Goal: Contribute content

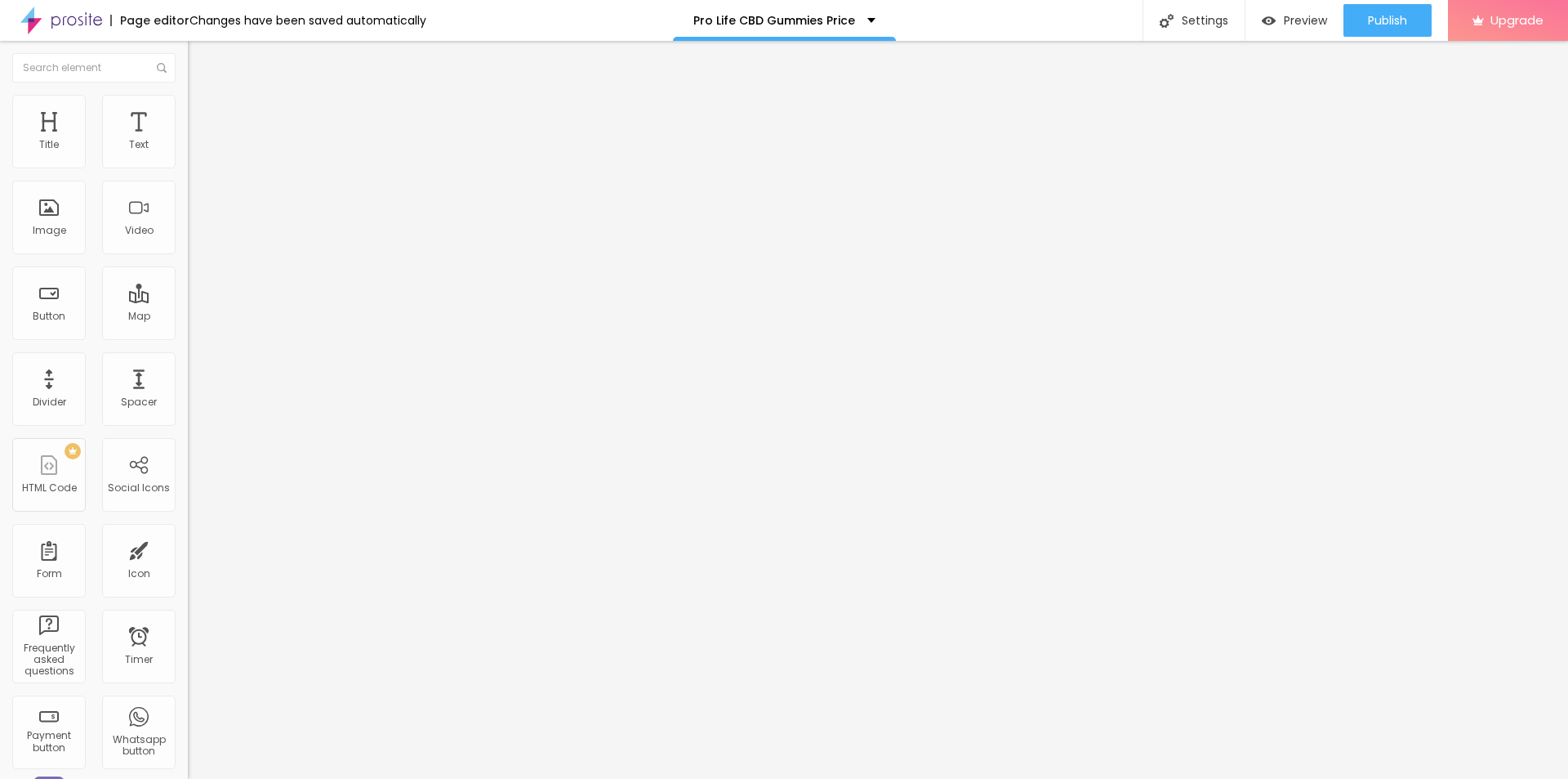
click at [196, 236] on icon "button" at bounding box center [199, 231] width 6 height 6
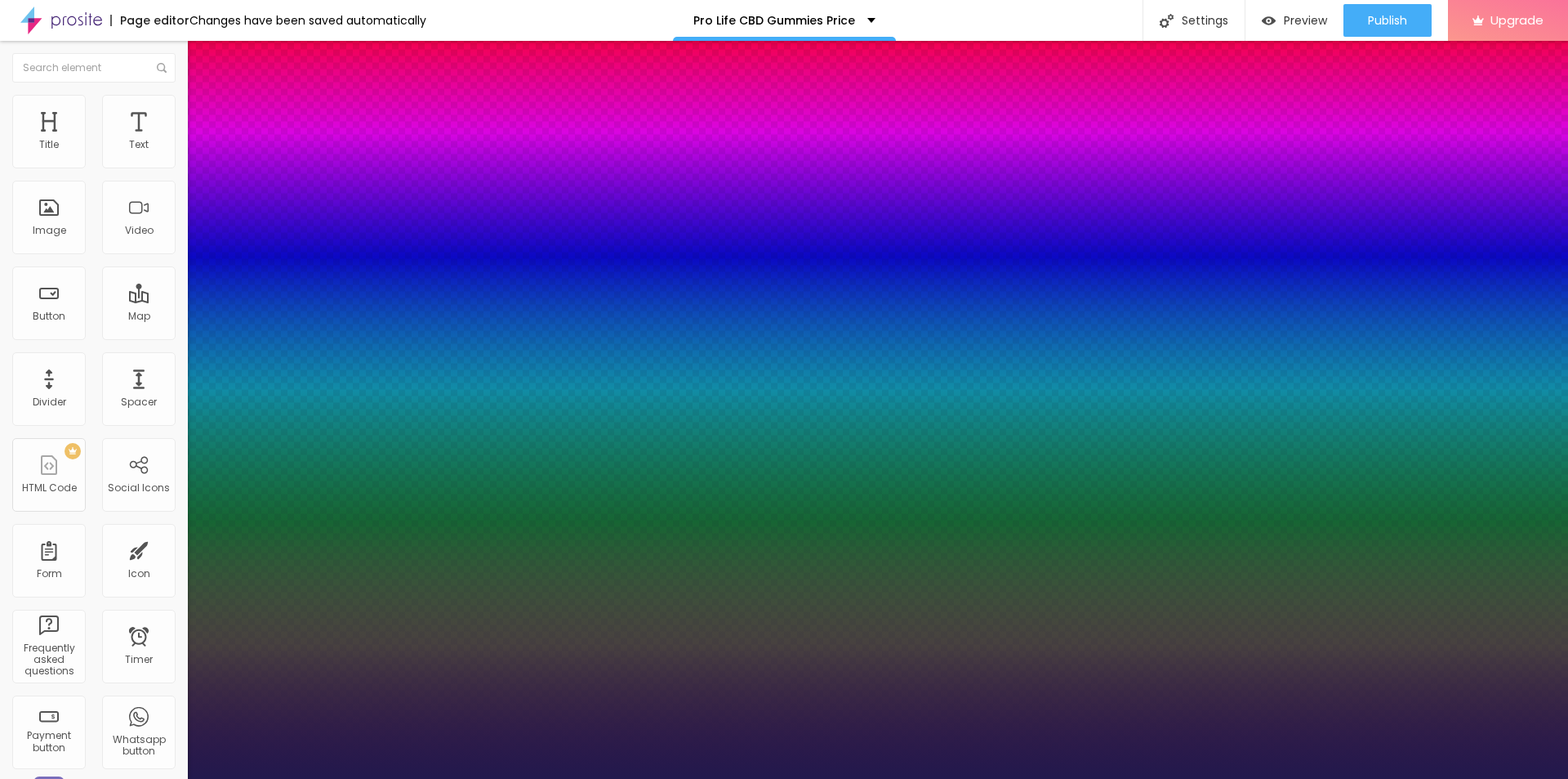
type input "1"
type input "23"
type input "1"
type input "30"
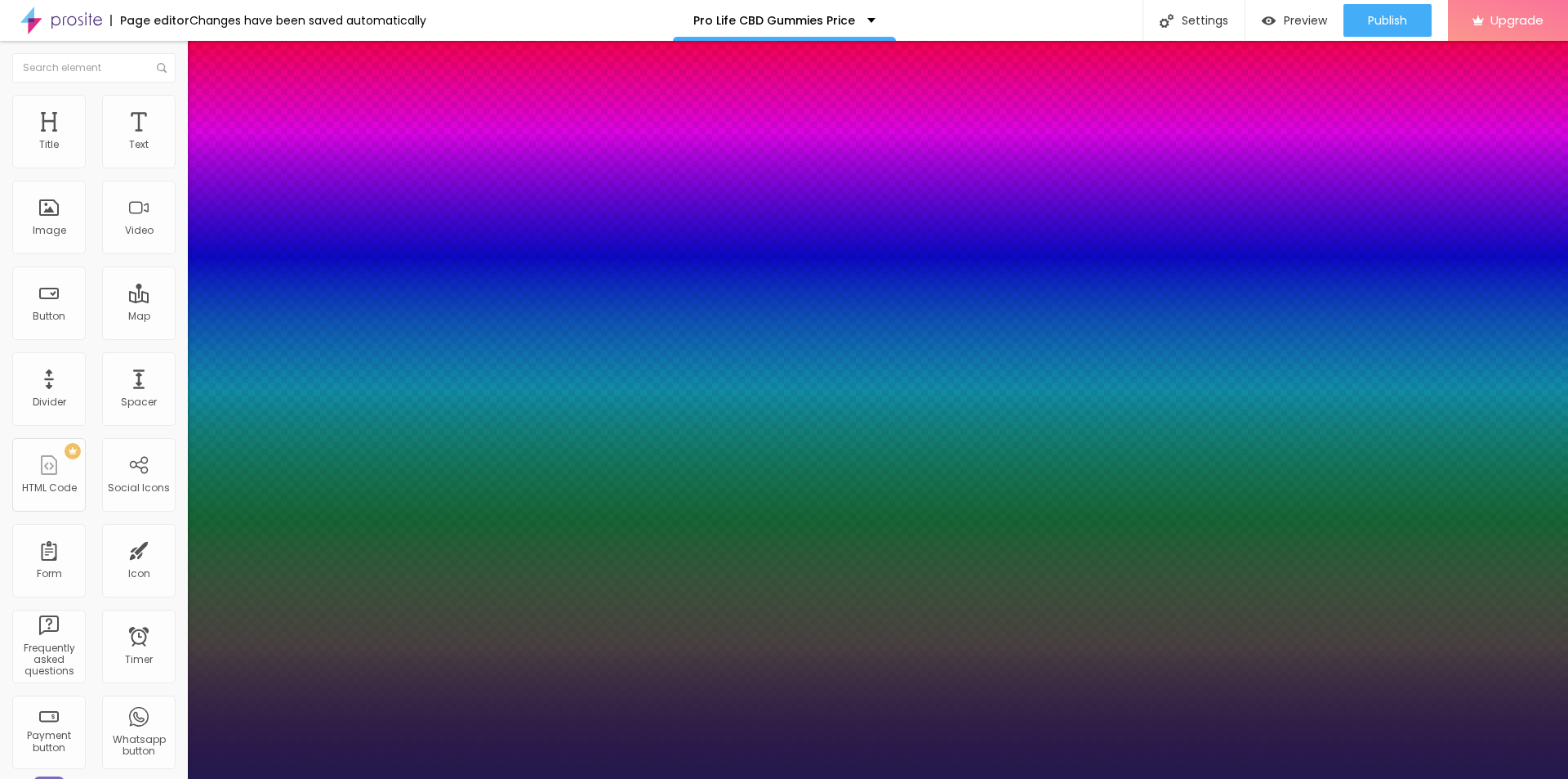
type input "30"
type input "1"
type input "31"
type input "1"
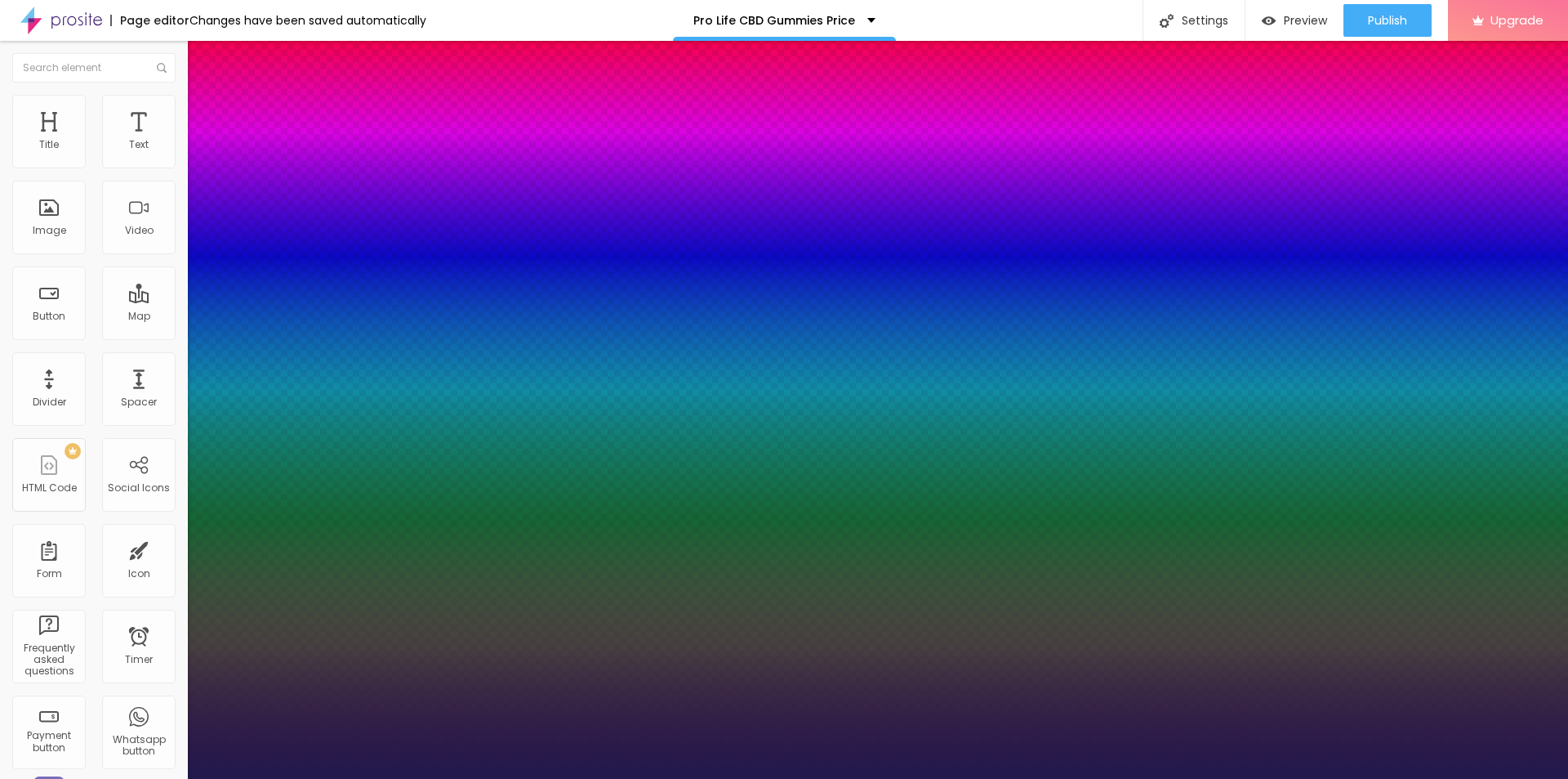
type input "33"
type input "1"
type input "34"
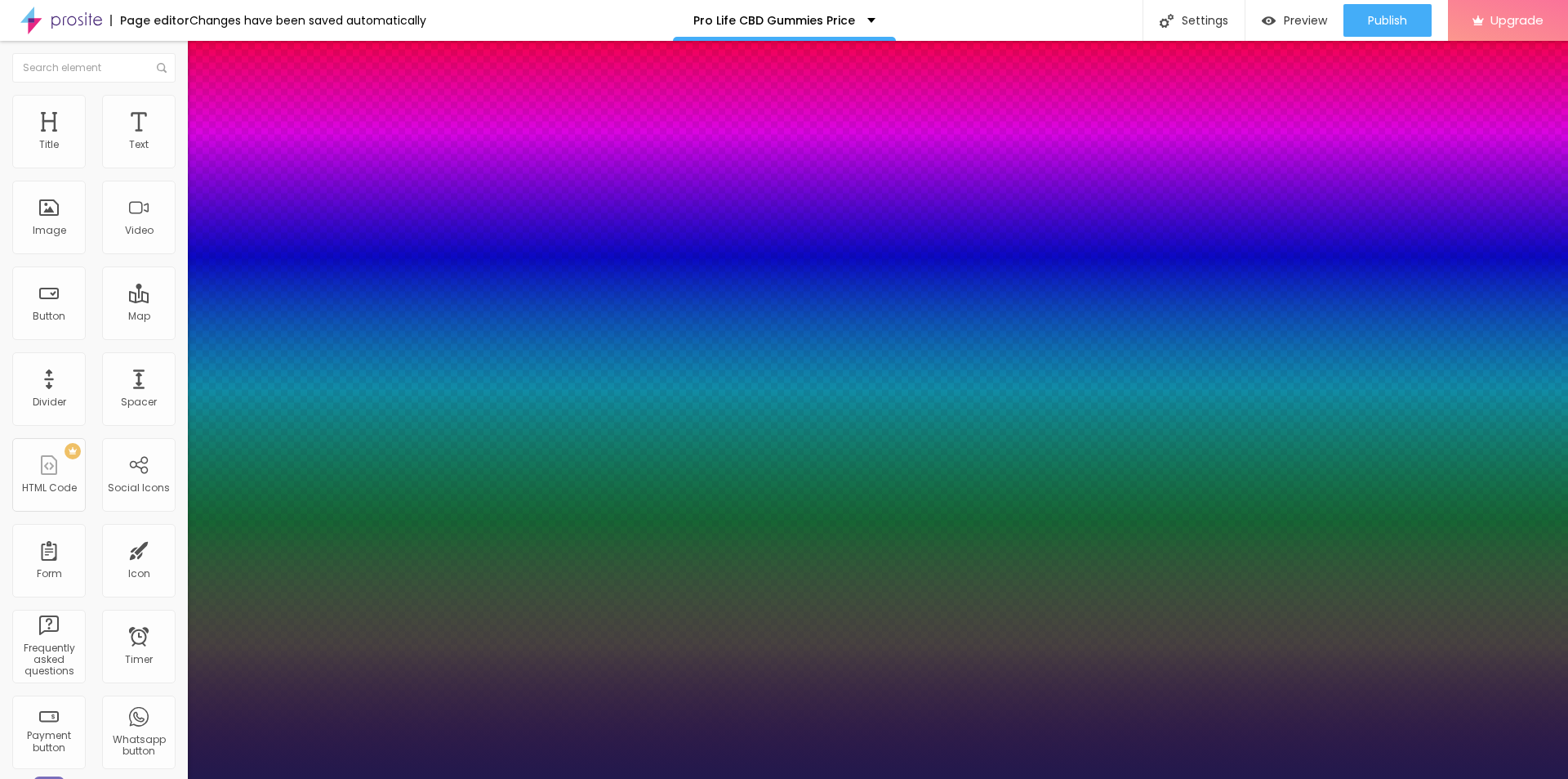
type input "1"
type input "42"
type input "1"
drag, startPoint x: 221, startPoint y: 461, endPoint x: 254, endPoint y: 461, distance: 33.0
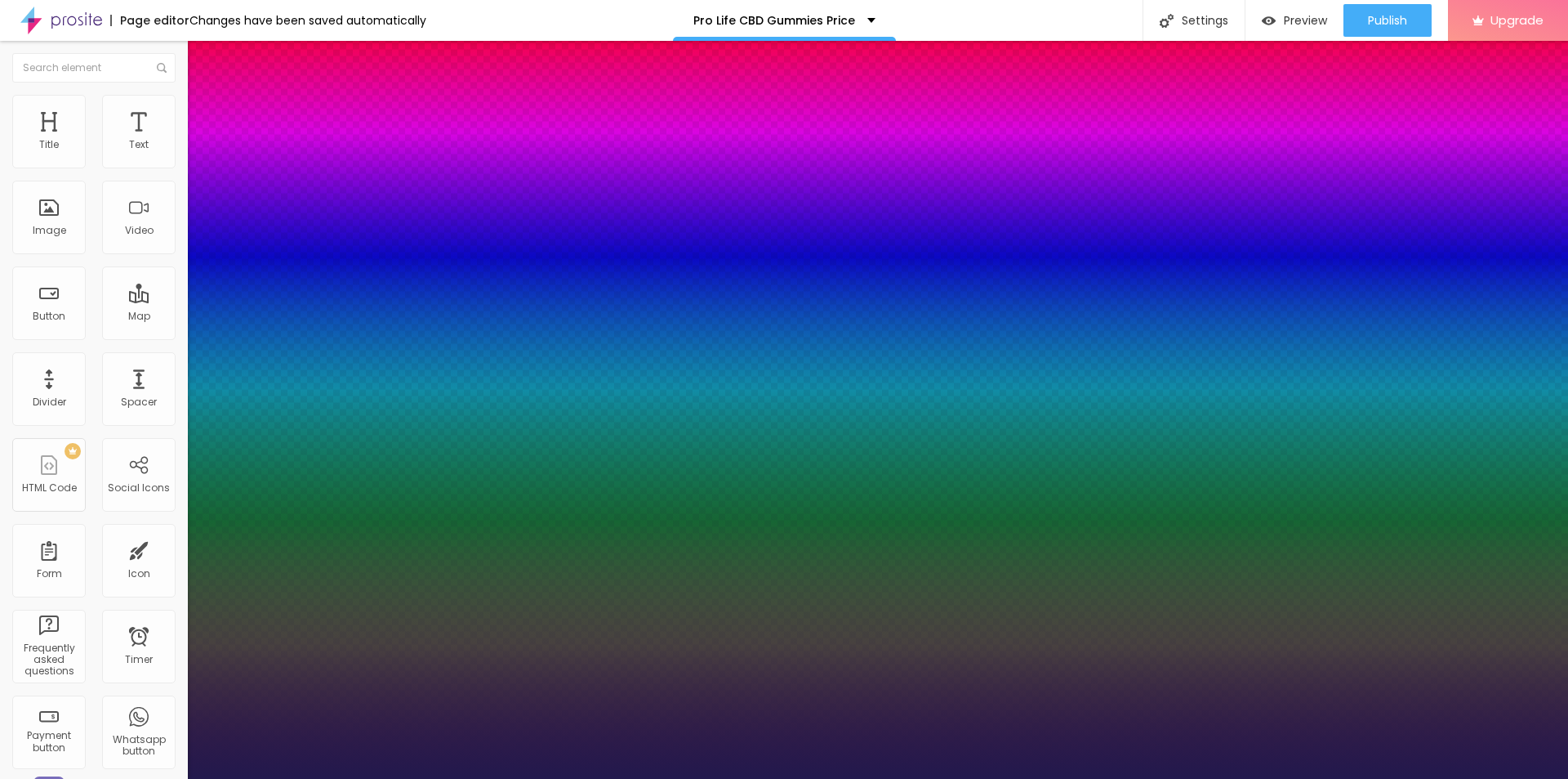
type input "42"
click at [798, 778] on div at bounding box center [784, 779] width 1568 height 0
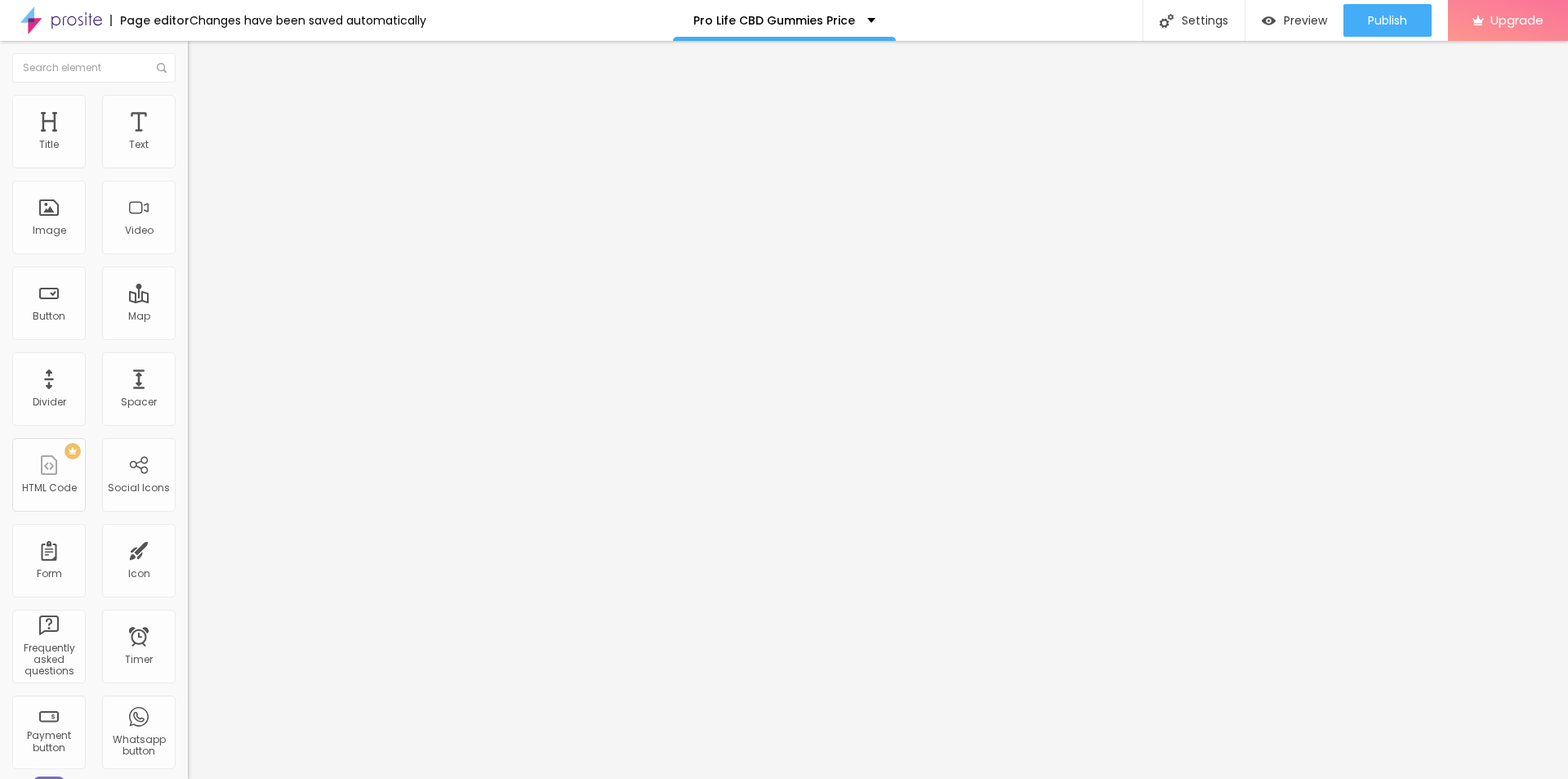
click at [188, 141] on span "Add image" at bounding box center [220, 133] width 67 height 14
click at [188, 165] on input "text" at bounding box center [285, 157] width 196 height 16
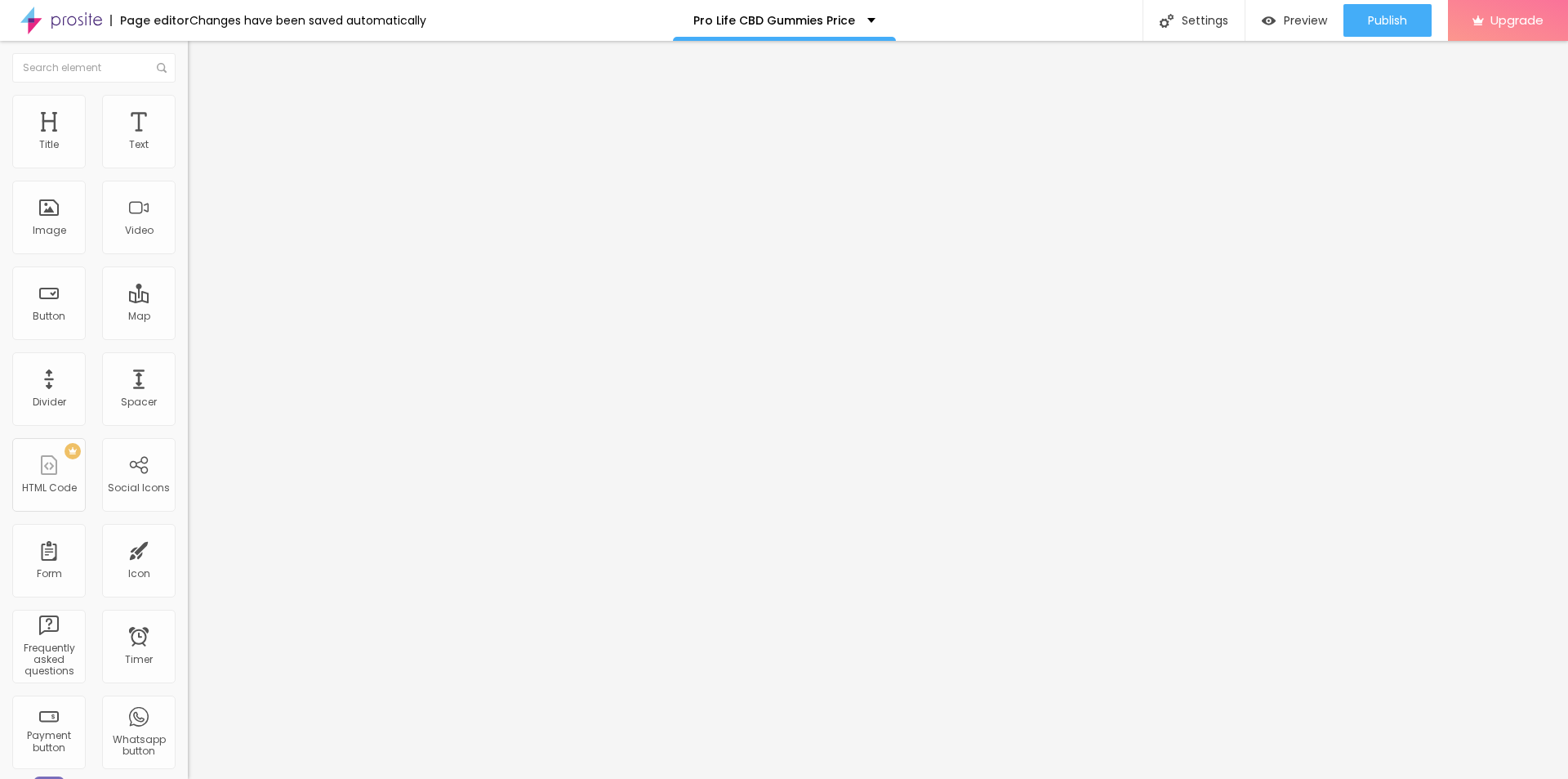
paste input "ProLife Labs CBD Gummies"
type input "ProLife Labs CBD Gummies"
click at [188, 335] on input "https://" at bounding box center [285, 326] width 196 height 16
paste input "top10cbdstore.com/Get-ProLifeCBDGummies"
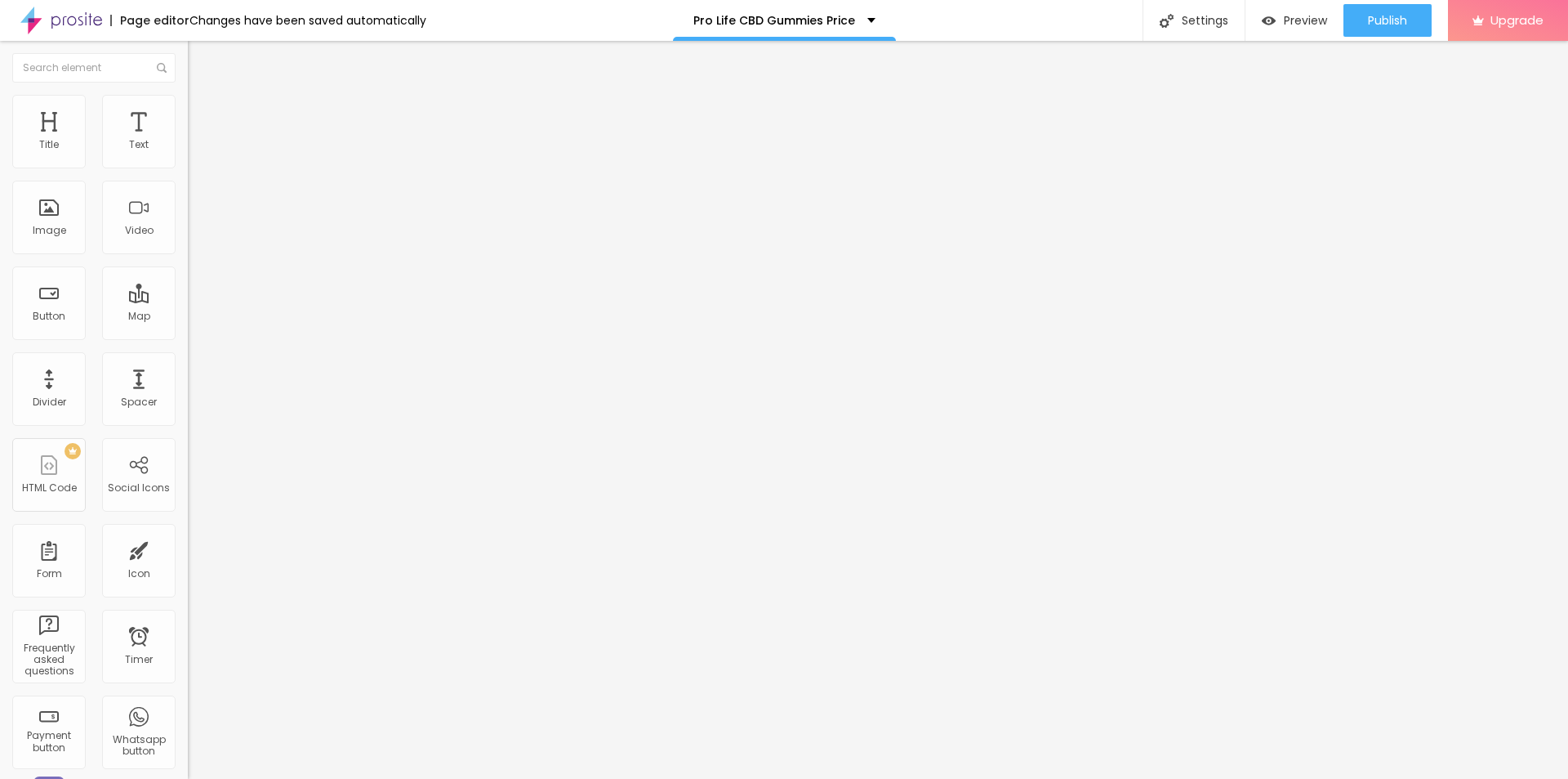
type input "https://top10cbdstore.com/Get-ProLifeCBDGummies"
click at [188, 95] on li "Style" at bounding box center [281, 103] width 188 height 16
type input "95"
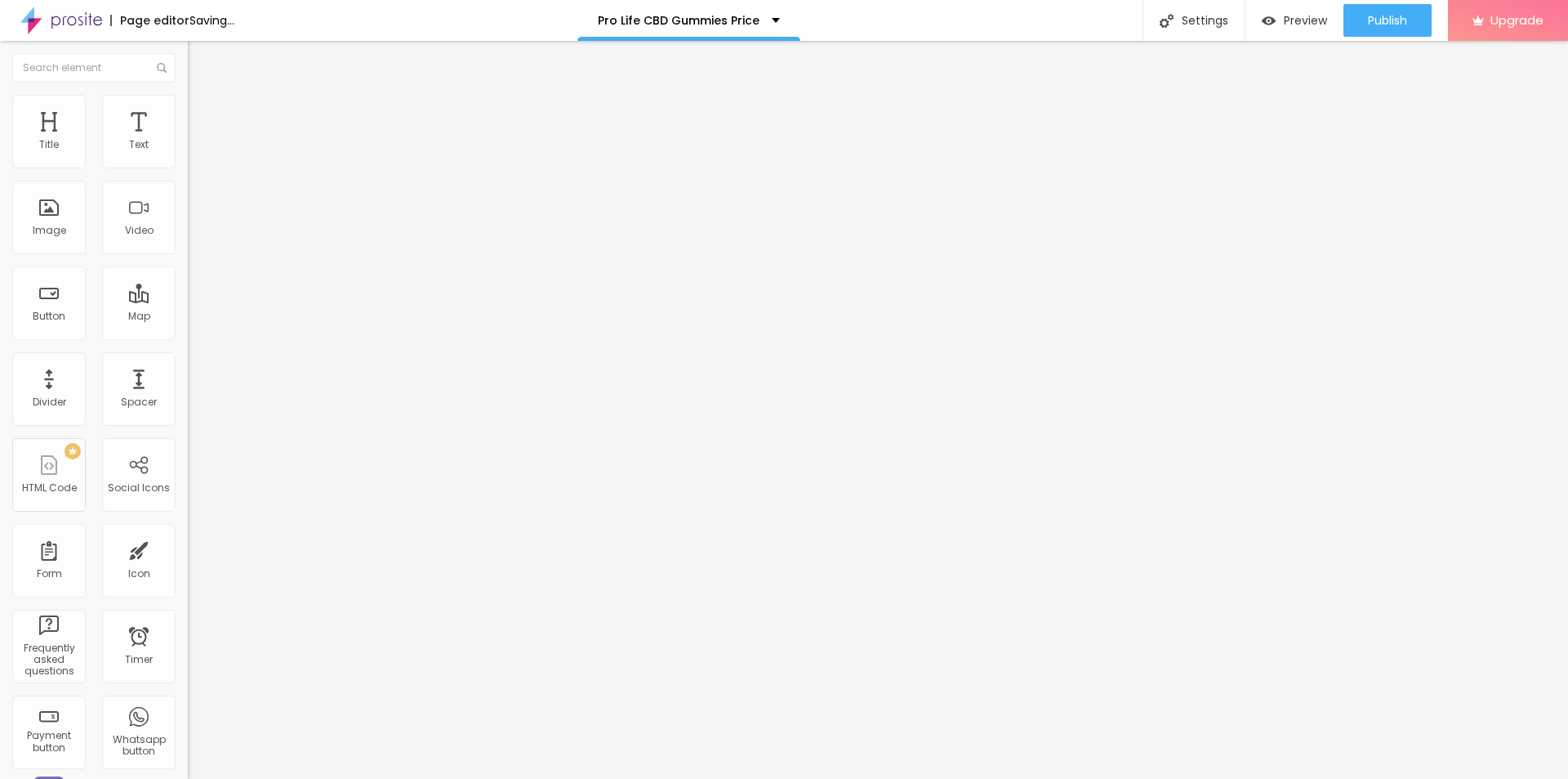
type input "65"
type input "60"
type input "55"
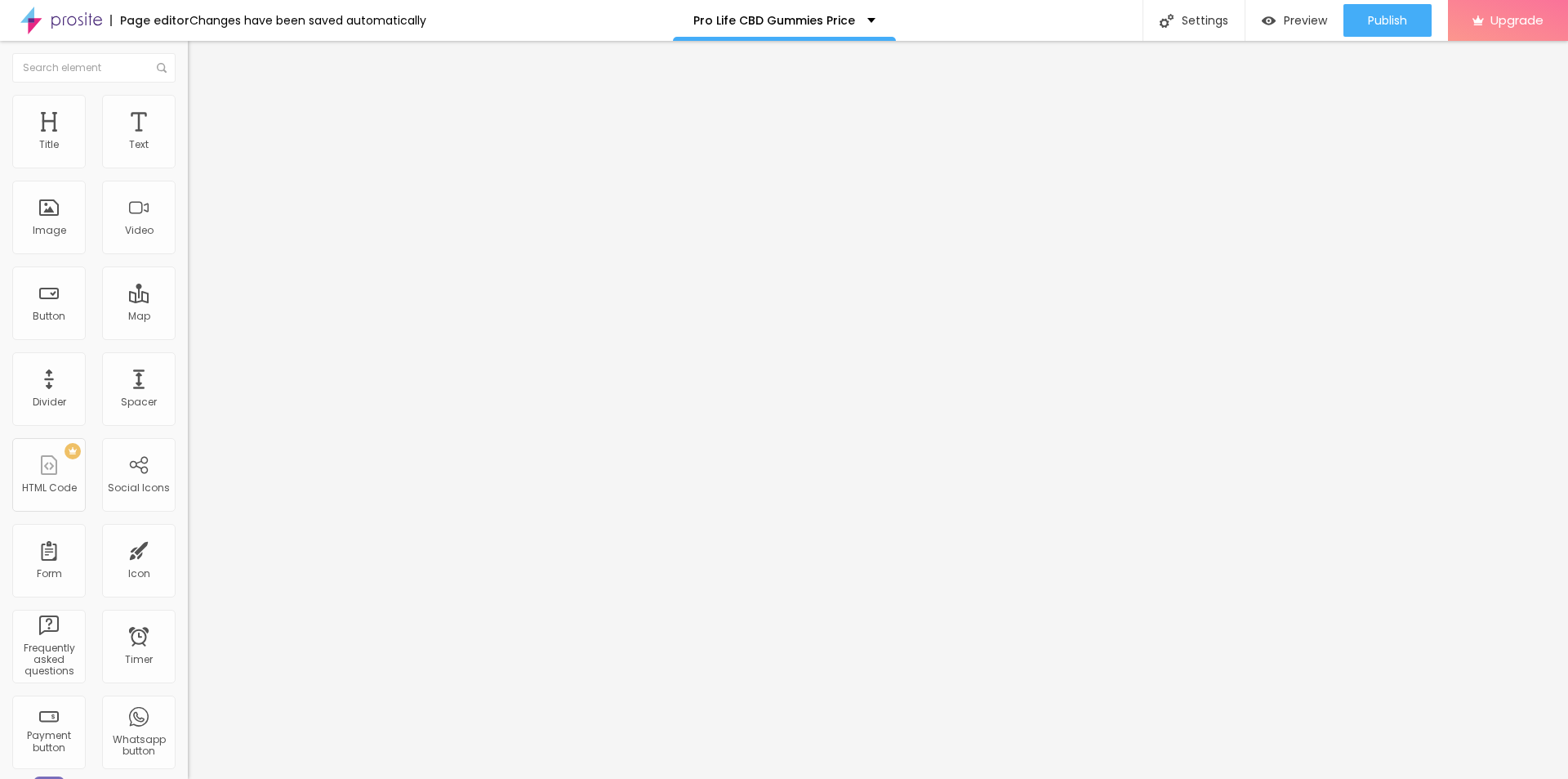
type input "55"
type input "50"
type input "45"
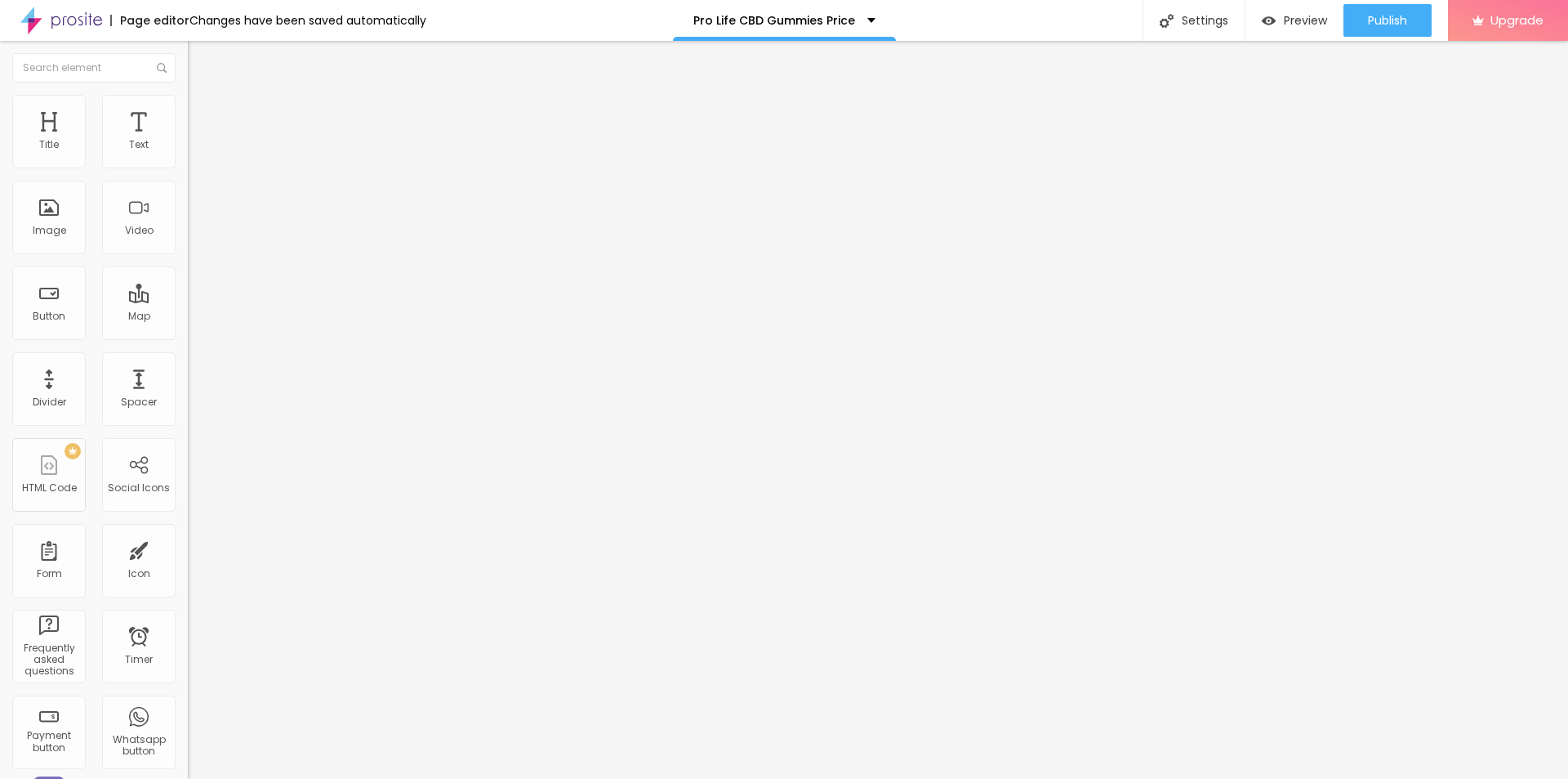
type input "50"
drag, startPoint x: 166, startPoint y: 176, endPoint x: 86, endPoint y: 166, distance: 80.6
type input "50"
click at [188, 166] on input "range" at bounding box center [240, 161] width 106 height 13
click at [1215, 5] on div "Settings" at bounding box center [1194, 20] width 102 height 41
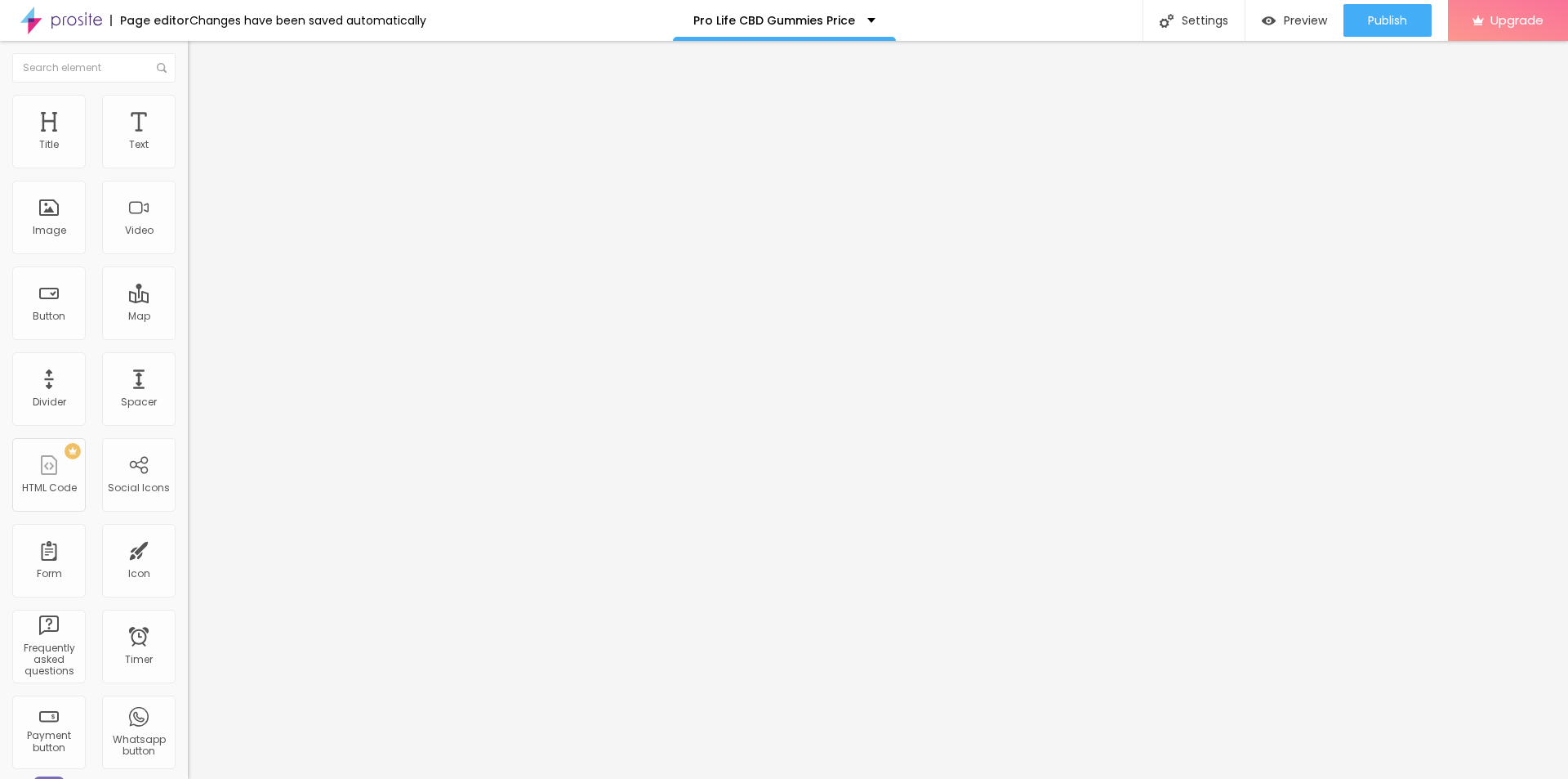
paste input "ProLife Labs CBD Gummies"
paste input "My Honest Reviews 2025"
paste input "Analysis!!$49"
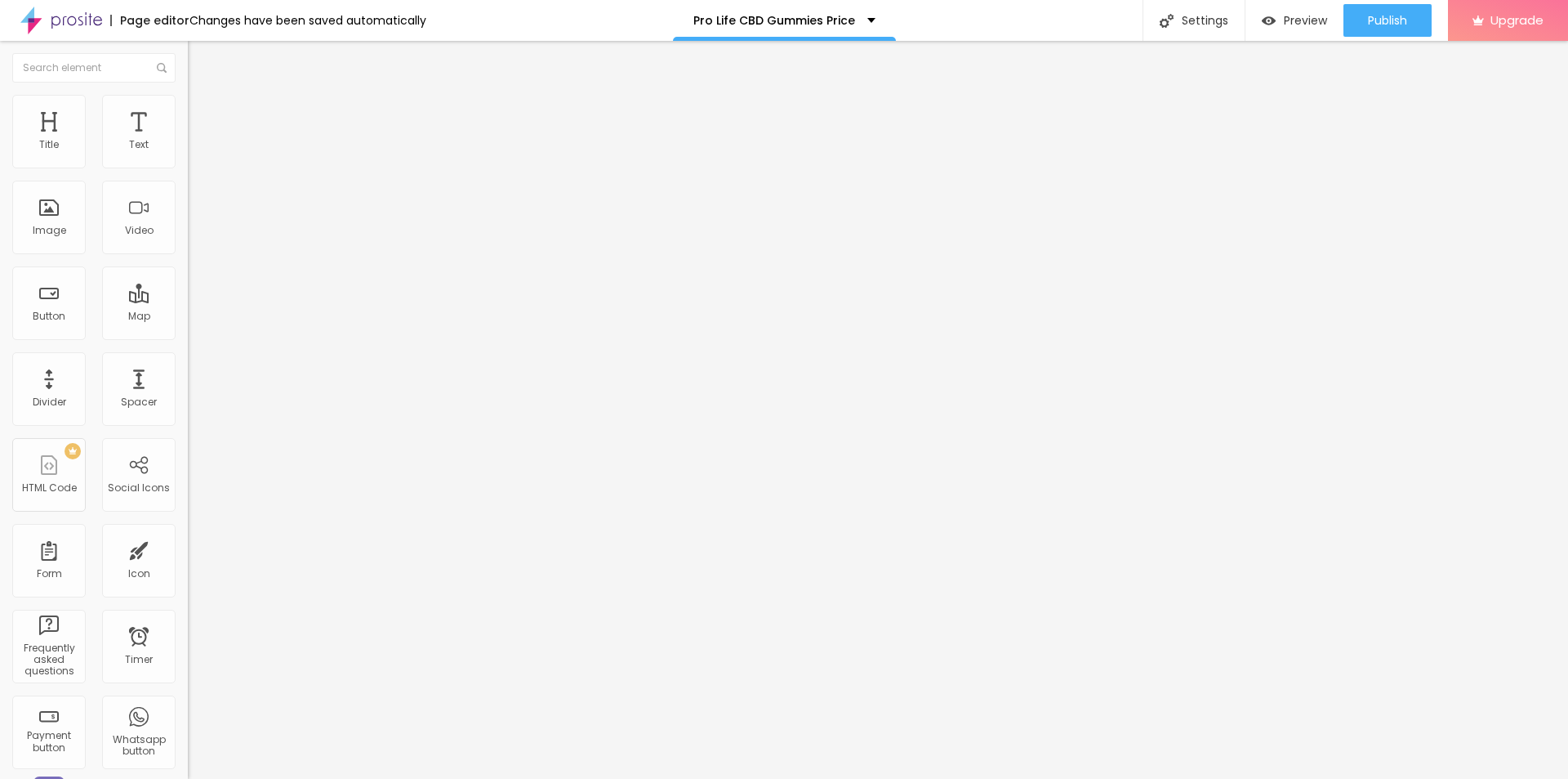
type input "ProLife Labs CBD Gummies My Honest Reviews 2025 Analysis!!$49"
paste textarea "Pro Life CBD Gummies & ProLife Labs CBD Gummies – USA-made, THC-free hemp gummi…"
type textarea "Pro Life CBD Gummies & ProLife Labs CBD Gummies – USA-made, THC-free hemp gummi…"
drag, startPoint x: 786, startPoint y: 385, endPoint x: 587, endPoint y: 385, distance: 199.0
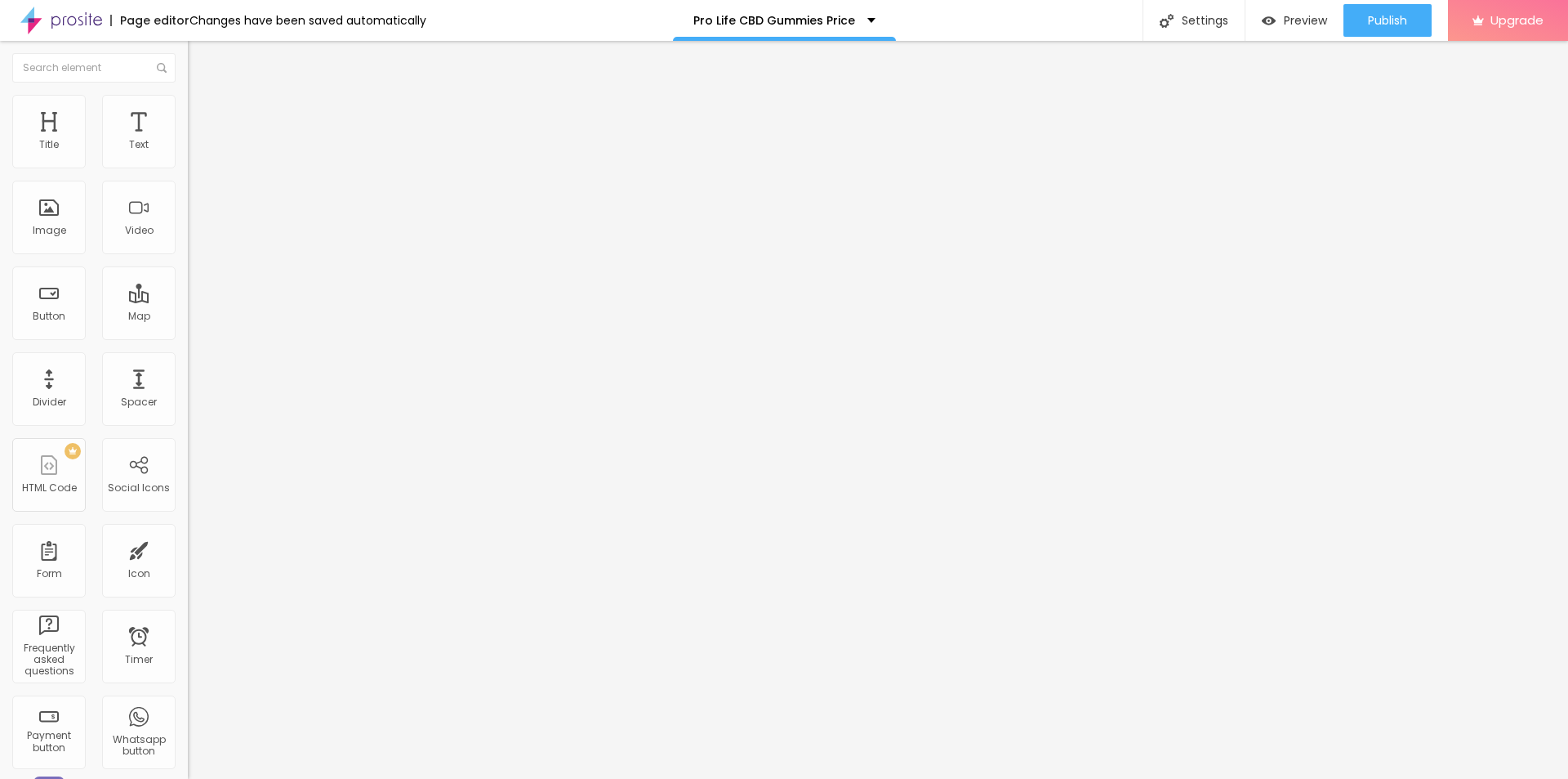
paste textarea "ProLife Labs CBD Gummies"
type textarea "ProLife Labs CBD Gummies"
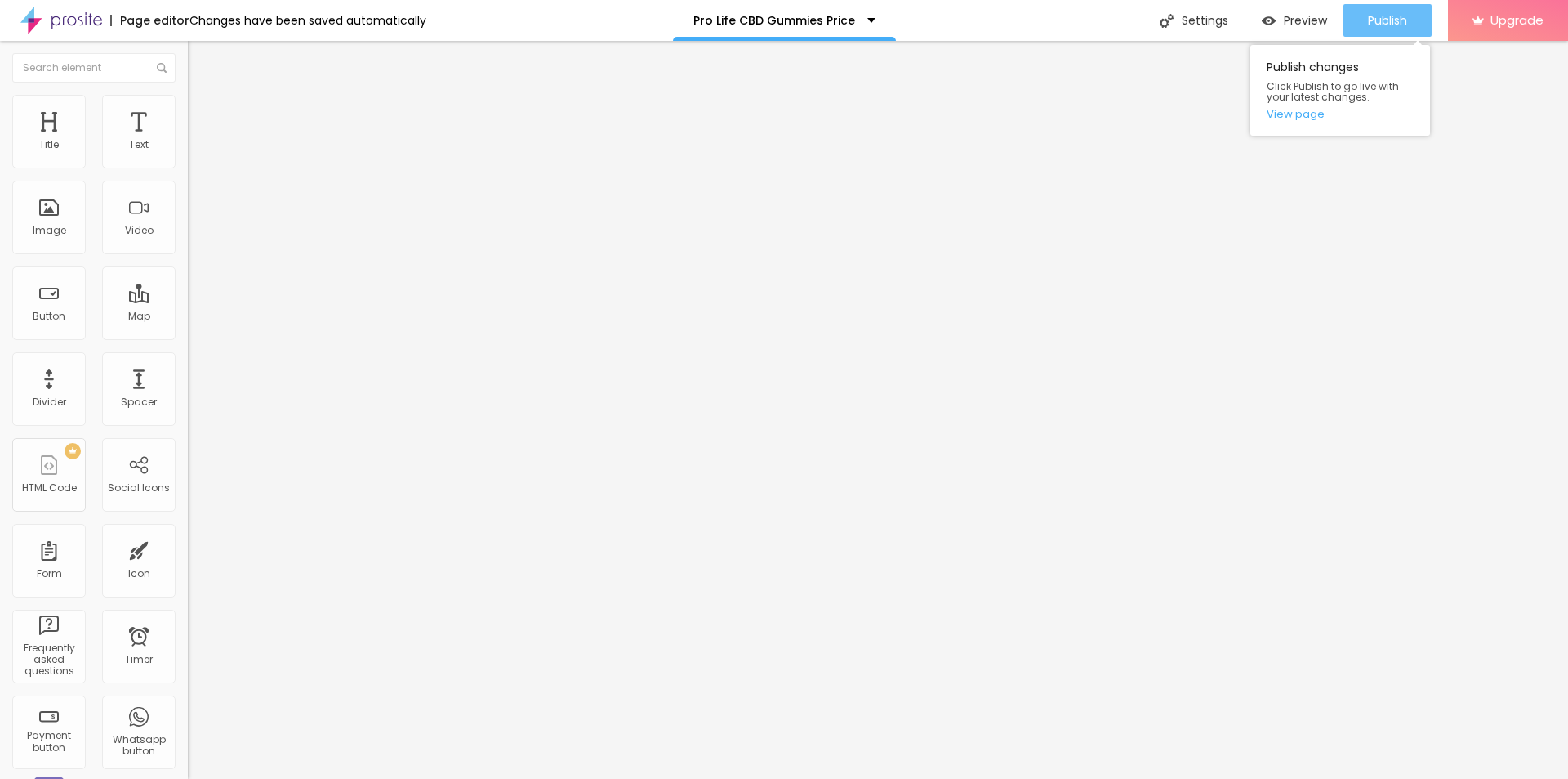
click at [1377, 5] on div "Publish" at bounding box center [1388, 20] width 39 height 33
click at [1382, 17] on span "Publish" at bounding box center [1388, 20] width 39 height 13
click at [1296, 114] on link "View page" at bounding box center [1340, 114] width 147 height 11
click at [1300, 122] on div "Publish changes Click Publish to go live with your latest changes. View page" at bounding box center [1340, 91] width 180 height 91
click at [1302, 116] on link "View page" at bounding box center [1340, 114] width 147 height 11
